Goal: Task Accomplishment & Management: Manage account settings

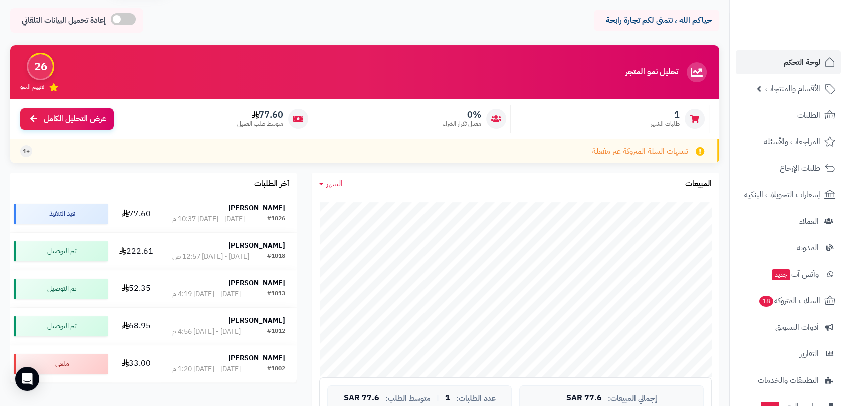
scroll to position [34, 0]
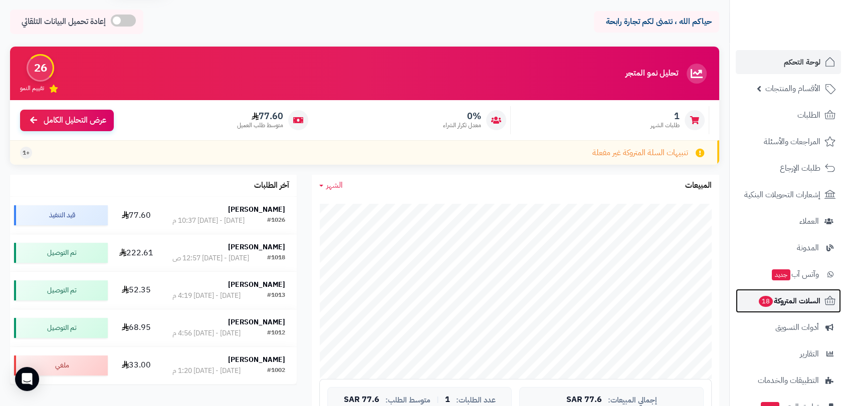
click at [797, 302] on span "السلات المتروكة 18" at bounding box center [788, 301] width 63 height 14
click at [791, 297] on span "السلات المتروكة 18" at bounding box center [788, 301] width 63 height 14
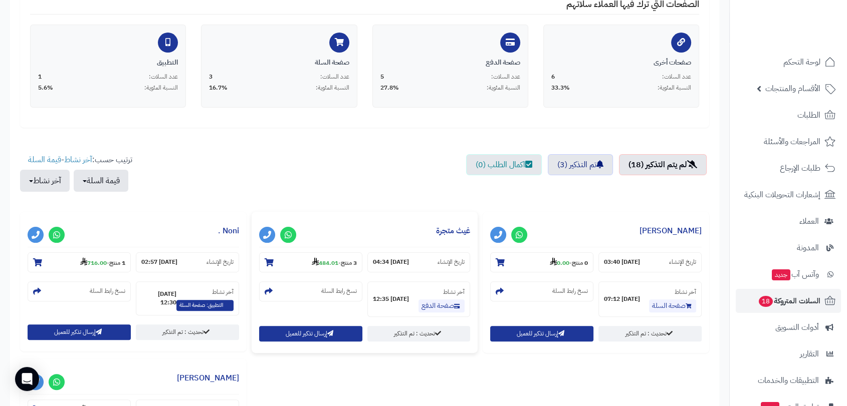
scroll to position [222, 0]
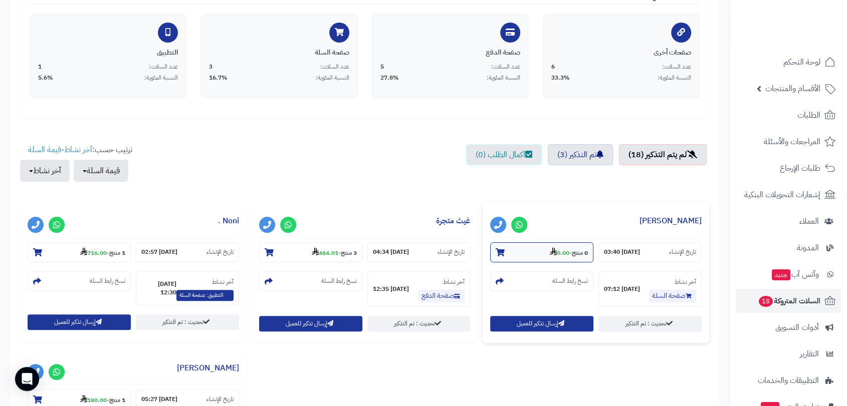
click at [499, 248] on icon at bounding box center [499, 252] width 9 height 8
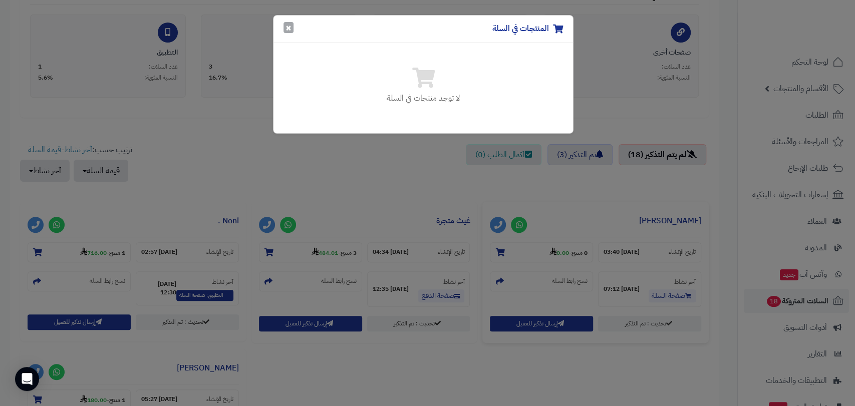
click at [290, 26] on button "×" at bounding box center [289, 27] width 10 height 11
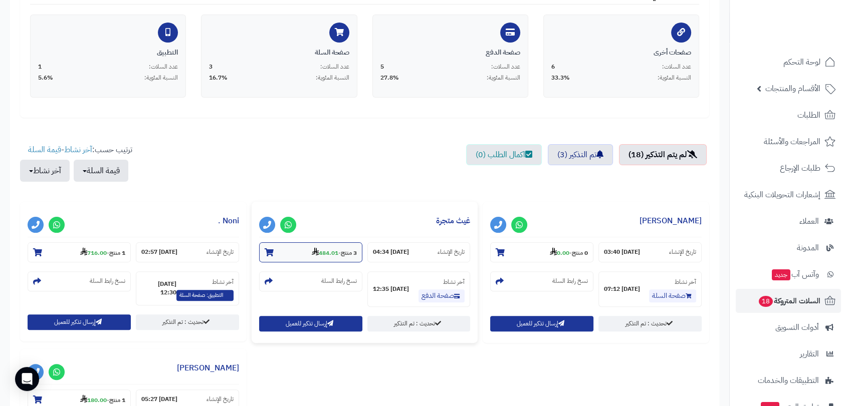
click at [269, 252] on icon at bounding box center [268, 252] width 9 height 8
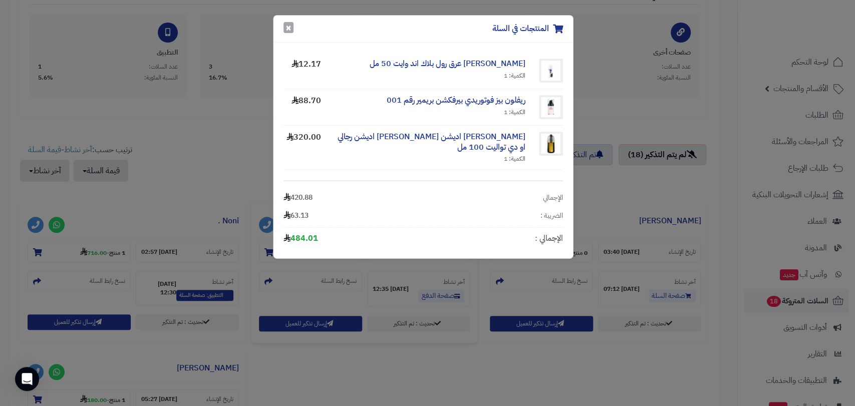
click at [284, 26] on button "×" at bounding box center [289, 27] width 10 height 11
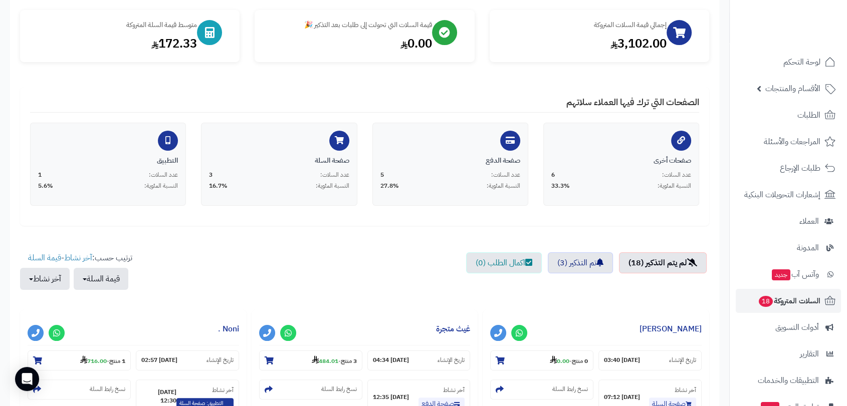
scroll to position [0, 0]
